Goal: Task Accomplishment & Management: Manage account settings

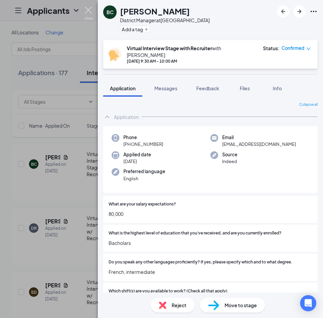
click at [89, 15] on img at bounding box center [88, 13] width 8 height 13
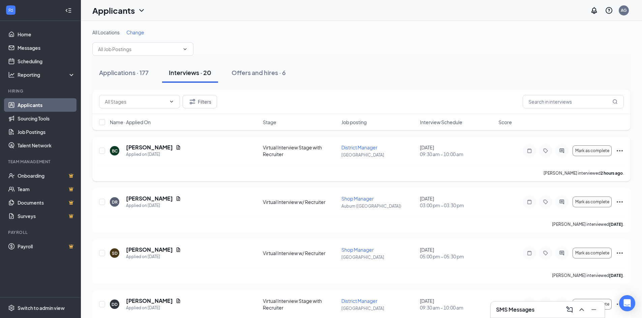
click at [322, 152] on icon "Ellipses" at bounding box center [619, 151] width 8 height 8
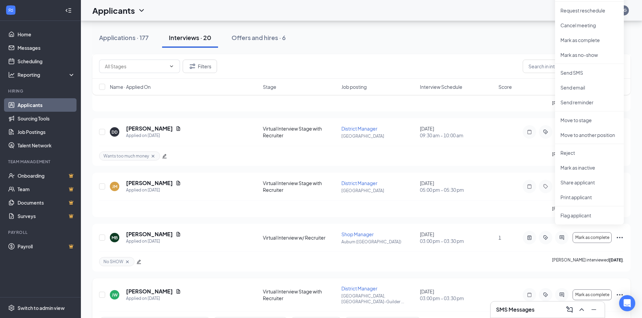
scroll to position [269, 0]
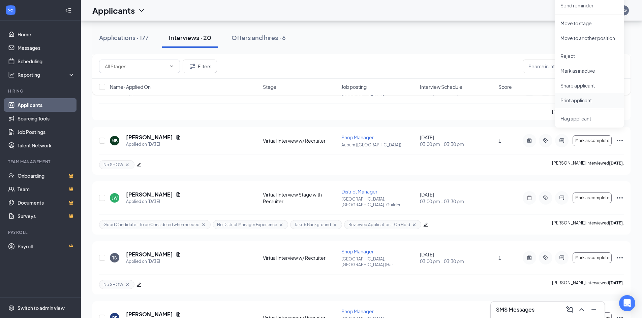
click at [322, 104] on li "Print applicant" at bounding box center [589, 100] width 69 height 15
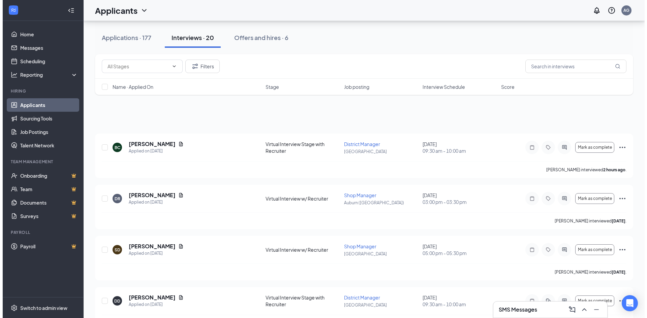
scroll to position [0, 0]
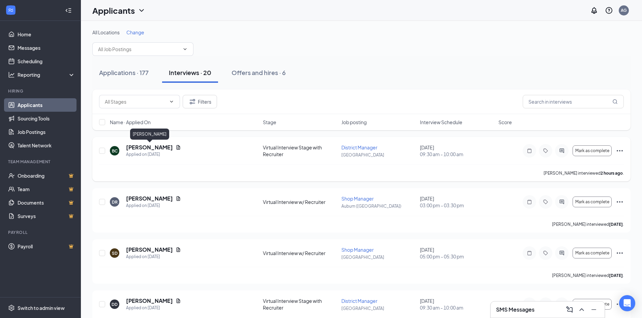
click at [135, 148] on h5 "[PERSON_NAME]" at bounding box center [149, 147] width 47 height 7
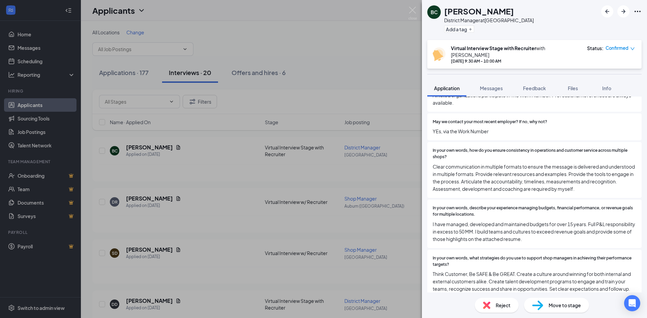
scroll to position [539, 0]
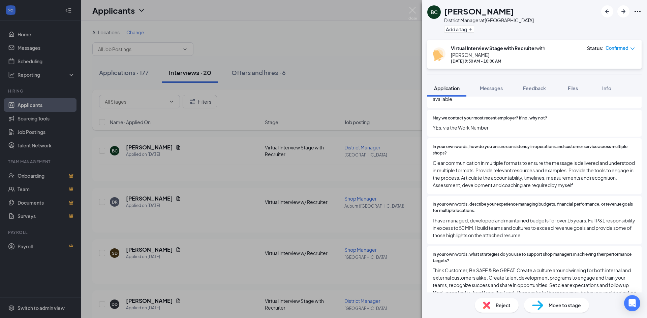
click at [322, 81] on div "BC [PERSON_NAME] District Manager at [GEOGRAPHIC_DATA] Add a tag Virtual Interv…" at bounding box center [323, 159] width 647 height 318
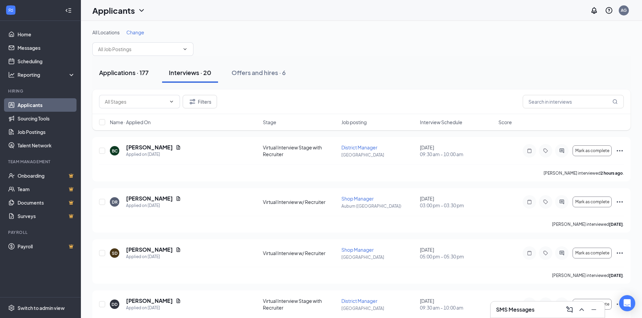
click at [118, 74] on div "Applications · 177" at bounding box center [124, 72] width 50 height 8
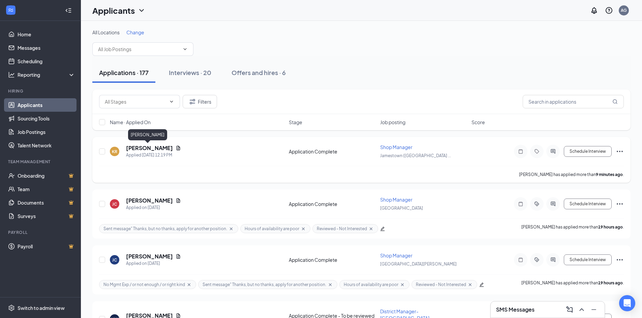
click at [138, 146] on h5 "[PERSON_NAME]" at bounding box center [149, 147] width 47 height 7
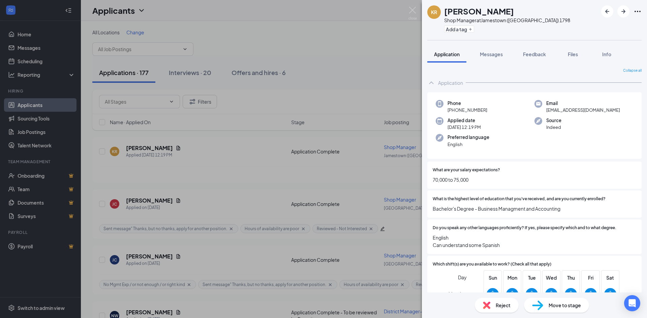
click at [322, 163] on div "What are your salary expectations? 70,000 to 75,000" at bounding box center [534, 175] width 214 height 27
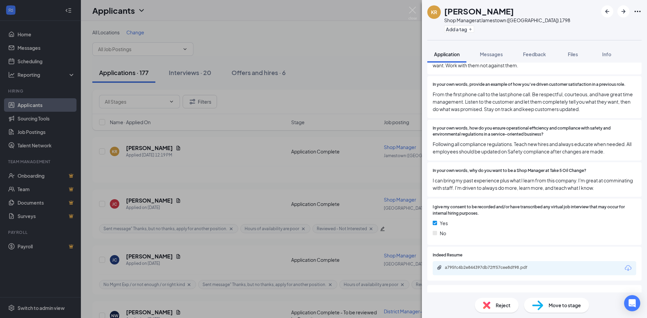
scroll to position [674, 0]
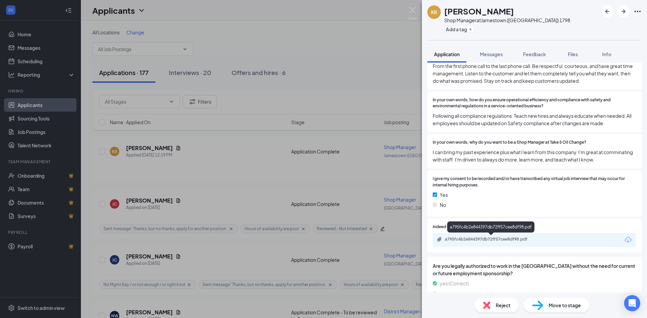
click at [322, 238] on div "a795fc4b2e844397db72ff57cee8df98.pdf" at bounding box center [492, 239] width 94 height 5
click at [322, 28] on button "Add a tag" at bounding box center [459, 29] width 30 height 7
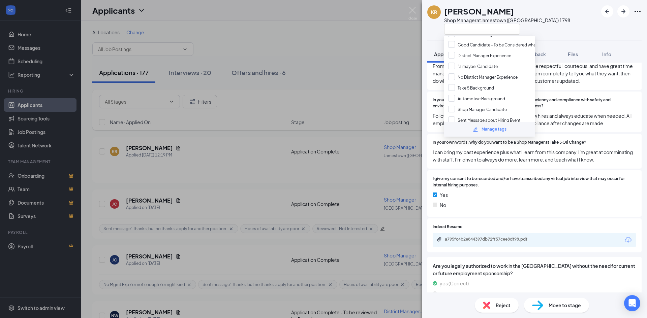
scroll to position [82, 0]
click at [322, 73] on input ""a maybe' Candidate" at bounding box center [473, 74] width 50 height 7
checkbox input "true"
click at [322, 53] on input "Good Candidate - To be Considered when needed" at bounding box center [500, 52] width 105 height 7
checkbox input "true"
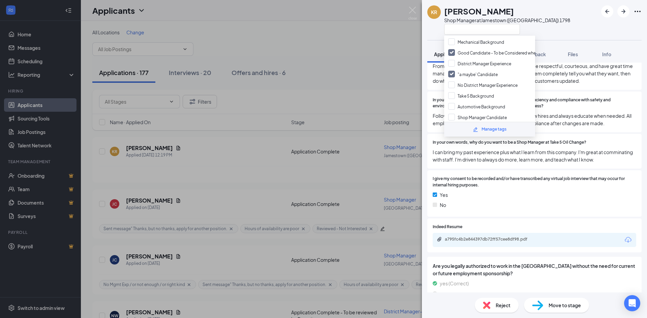
click at [322, 92] on div "In your own words, how do you ensure operational efficiency and compliance with…" at bounding box center [534, 112] width 214 height 41
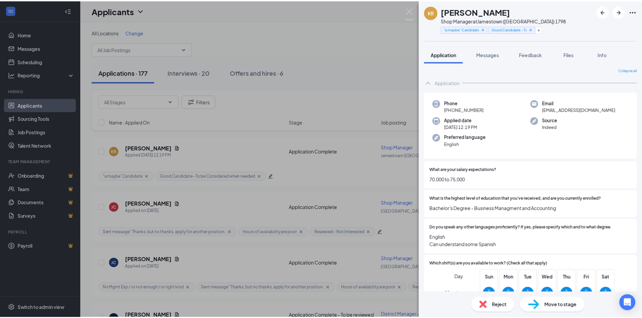
scroll to position [0, 0]
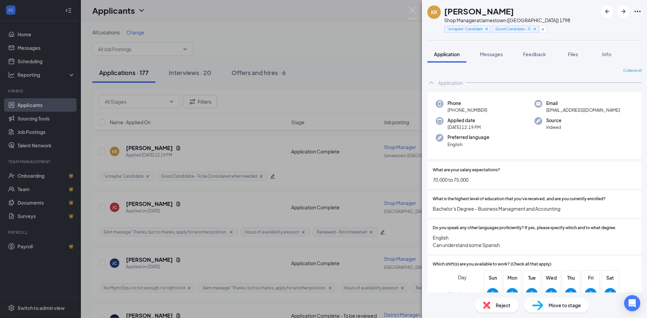
click at [322, 64] on div "KR [PERSON_NAME] Shop Manager at [GEOGRAPHIC_DATA] ([GEOGRAPHIC_DATA]) 1798 "a …" at bounding box center [323, 159] width 647 height 318
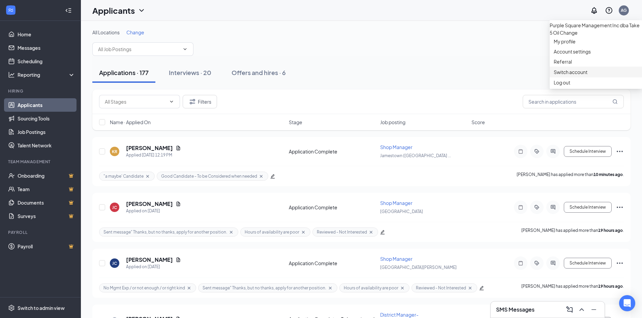
click at [322, 75] on link "Switch account" at bounding box center [570, 72] width 34 height 6
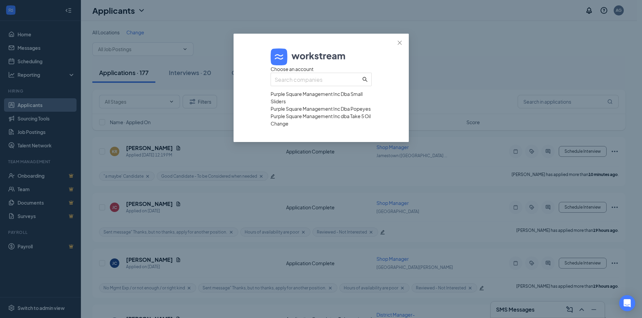
click at [296, 112] on div "Purple Square Management Inc Dba Popeyes" at bounding box center [320, 108] width 101 height 7
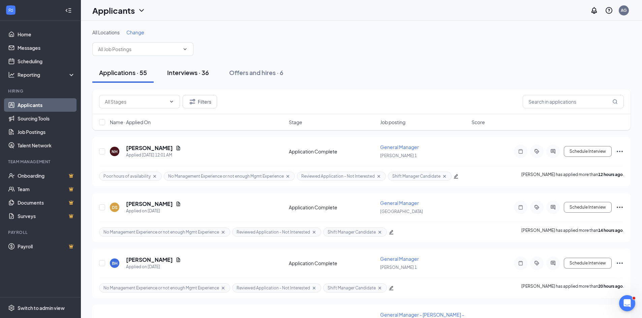
click at [184, 76] on div "Interviews · 36" at bounding box center [188, 72] width 42 height 8
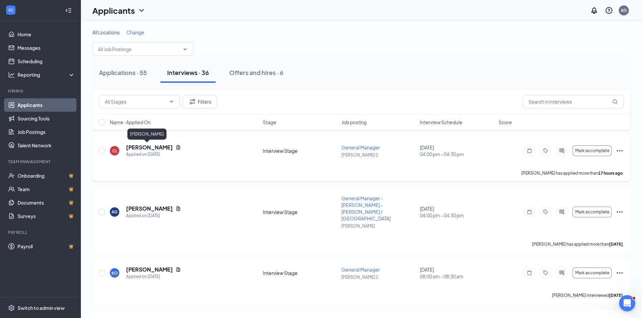
click at [140, 149] on h5 "[PERSON_NAME]" at bounding box center [149, 147] width 47 height 7
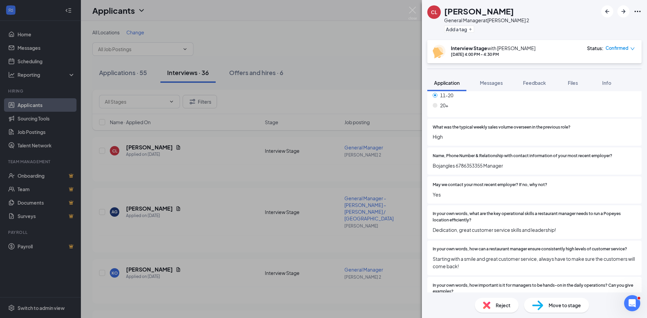
scroll to position [840, 0]
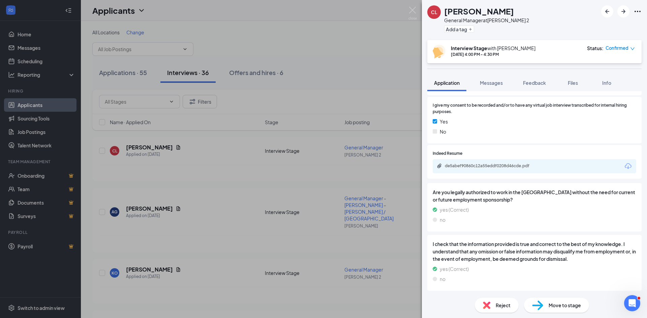
drag, startPoint x: 484, startPoint y: 82, endPoint x: 481, endPoint y: 110, distance: 27.8
click at [484, 82] on span "Messages" at bounding box center [491, 83] width 23 height 6
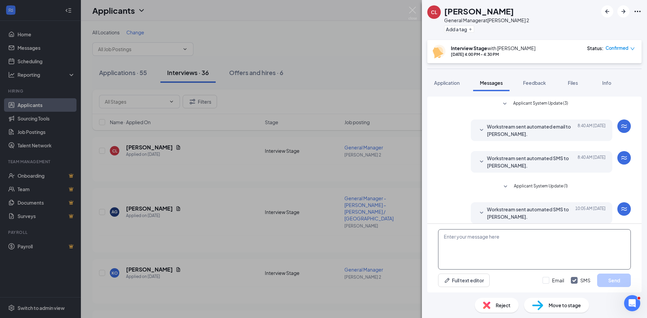
scroll to position [39, 0]
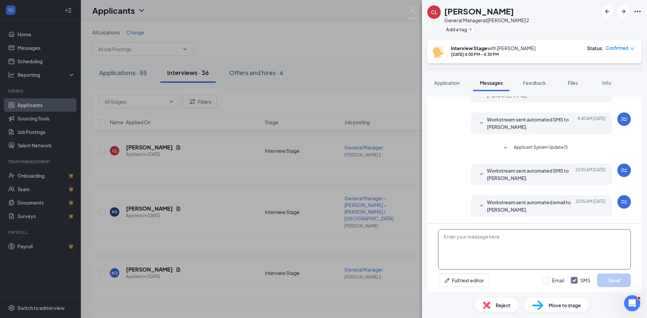
click at [469, 242] on textarea at bounding box center [534, 249] width 193 height 40
paste textarea "[PERSON_NAME] (Interview Stage - General Manager at [GEOGRAPHIC_DATA] 2) [DATE]…"
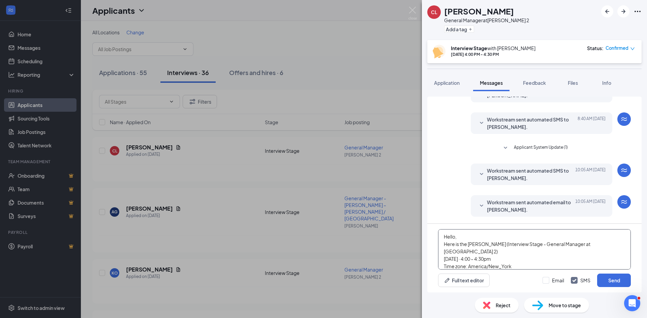
scroll to position [22, 0]
click at [456, 237] on textarea "Hello, Here is the [PERSON_NAME] (Interview Stage - General Manager at [GEOGRAP…" at bounding box center [534, 249] width 193 height 40
click at [456, 237] on textarea "Hello, Here is the Carjuan Lee (Interview Stage - General Manager at Covington …" at bounding box center [534, 249] width 193 height 40
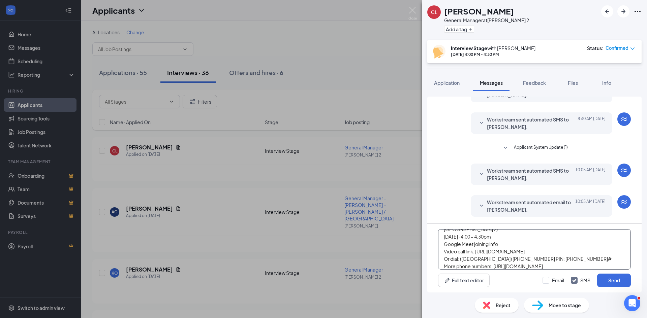
scroll to position [19, 0]
click at [472, 231] on textarea "Hello, Here is the Carjuan Lee (Interview Stage - General Manager at Covington …" at bounding box center [534, 249] width 193 height 40
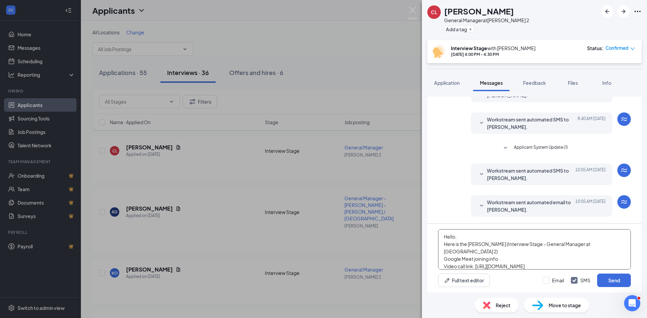
drag, startPoint x: 472, startPoint y: 234, endPoint x: 613, endPoint y: 243, distance: 141.8
click at [613, 243] on textarea "Hello, Here is the Carjuan Lee (Interview Stage - General Manager at Covington …" at bounding box center [534, 249] width 193 height 40
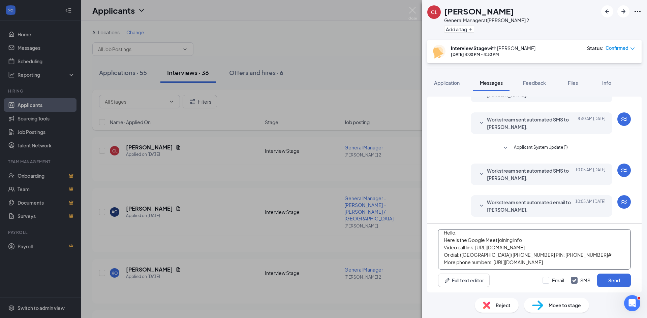
click at [522, 264] on textarea "Hello, Here is the Google Meet joining info Video call link: https://meet.googl…" at bounding box center [534, 249] width 193 height 40
paste textarea "Wednesday, September 17 · 4:00 – 4:30pm"
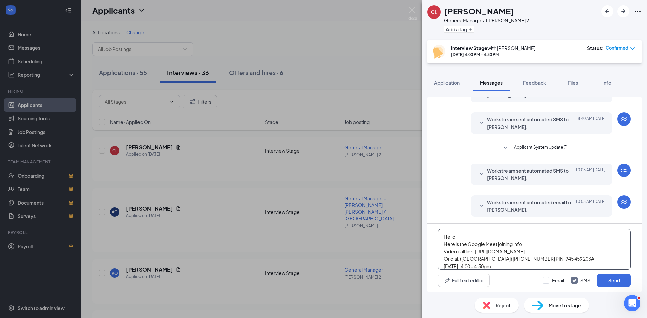
click at [444, 265] on textarea "Hello, Here is the Google Meet joining info Video call link: https://meet.googl…" at bounding box center [534, 249] width 193 height 40
click at [559, 267] on textarea "Hello, Here is the Google Meet joining info Video call link: https://meet.googl…" at bounding box center [534, 249] width 193 height 40
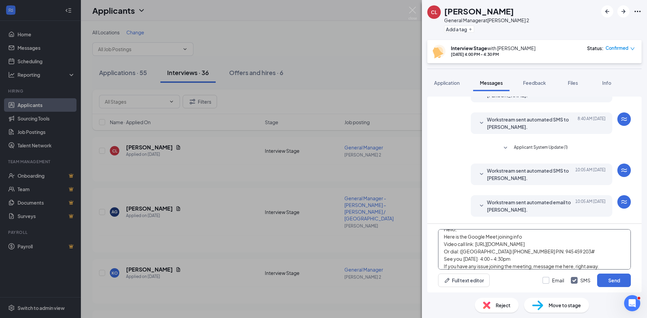
type textarea "Hello, Here is the Google Meet joining info Video call link: https://meet.googl…"
click at [547, 280] on input "Email" at bounding box center [553, 280] width 22 height 7
checkbox input "true"
click at [604, 282] on button "Send" at bounding box center [614, 280] width 34 height 13
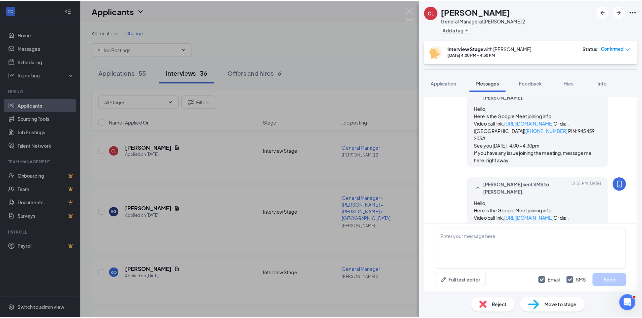
scroll to position [200, 0]
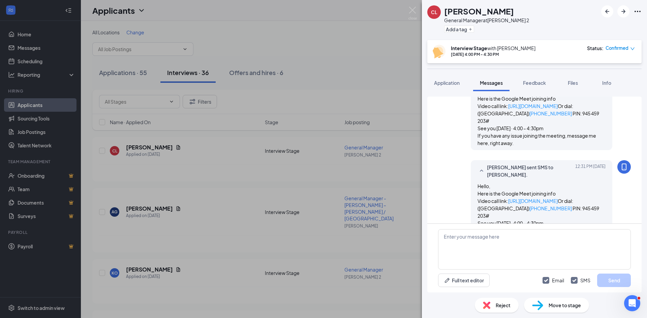
click at [33, 116] on div "CL Carjuan Lee General Manager at Covington 2 Add a tag Interview Stage with An…" at bounding box center [323, 159] width 647 height 318
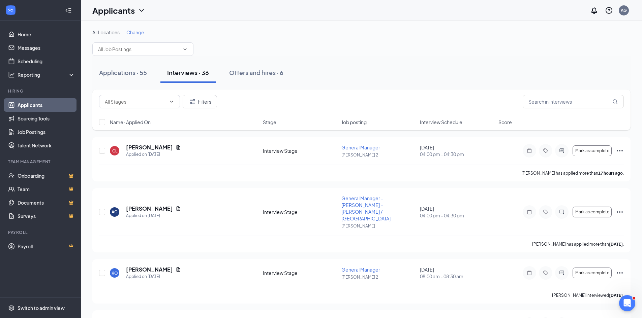
click at [33, 105] on link "Applicants" at bounding box center [47, 104] width 58 height 13
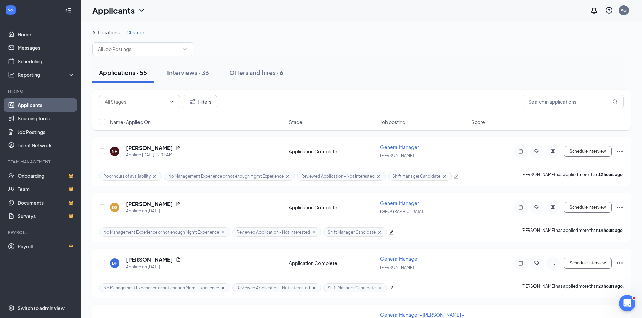
click at [336, 89] on div "Applications · 55 Interviews · 36 Offers and hires · 6" at bounding box center [361, 73] width 538 height 34
click at [37, 119] on link "Sourcing Tools" at bounding box center [47, 118] width 58 height 13
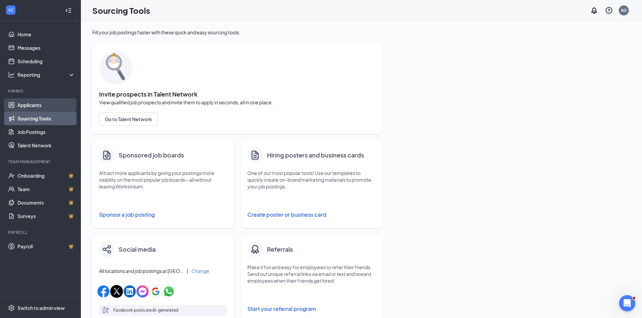
click at [28, 103] on link "Applicants" at bounding box center [47, 104] width 58 height 13
